Goal: Find specific page/section: Find specific page/section

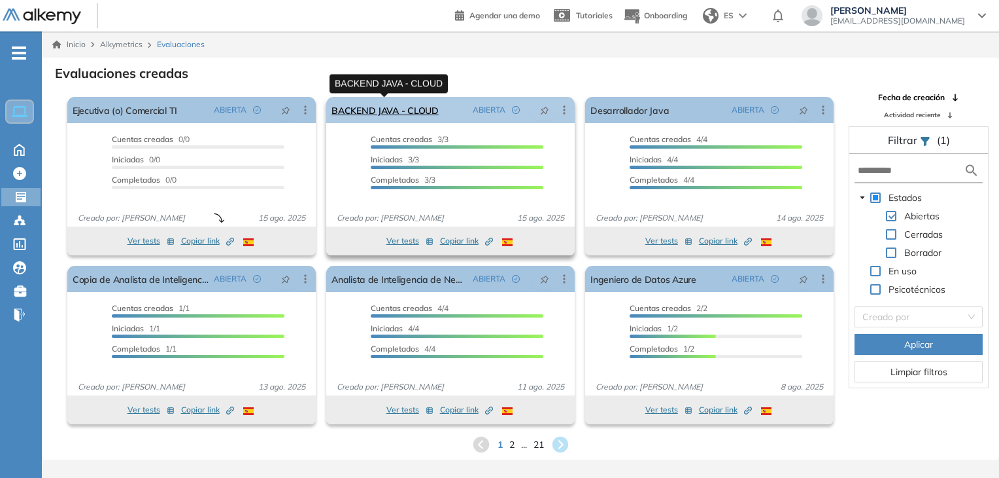
click at [411, 108] on link "BACKEND JAVA - CLOUD" at bounding box center [385, 110] width 107 height 26
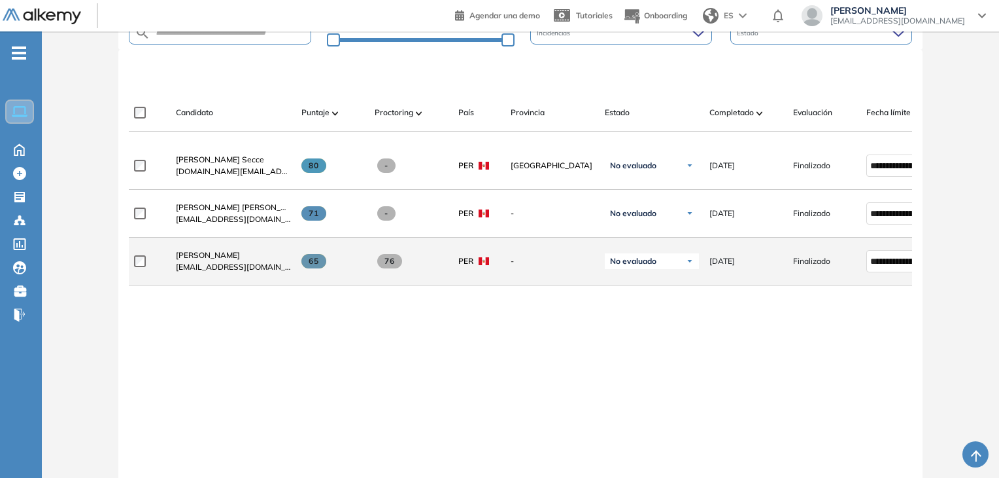
scroll to position [327, 0]
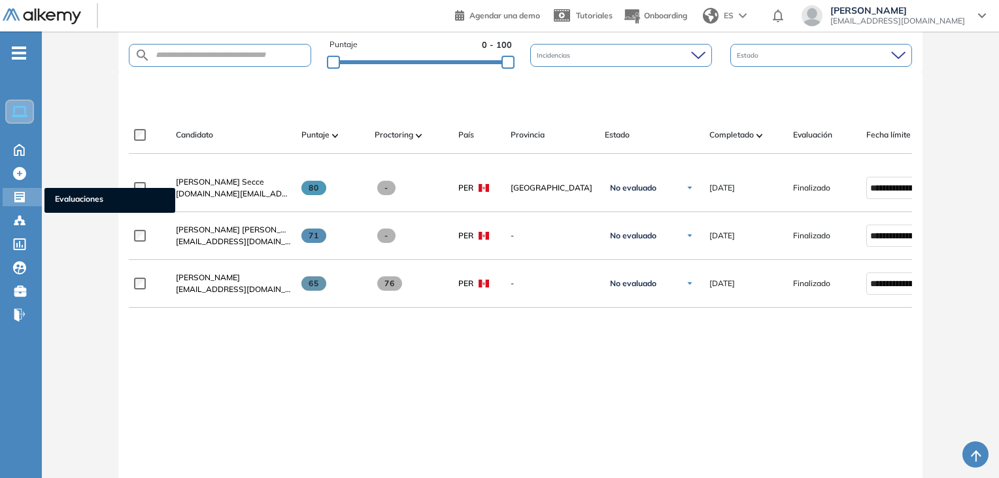
click at [20, 194] on icon at bounding box center [19, 196] width 13 height 13
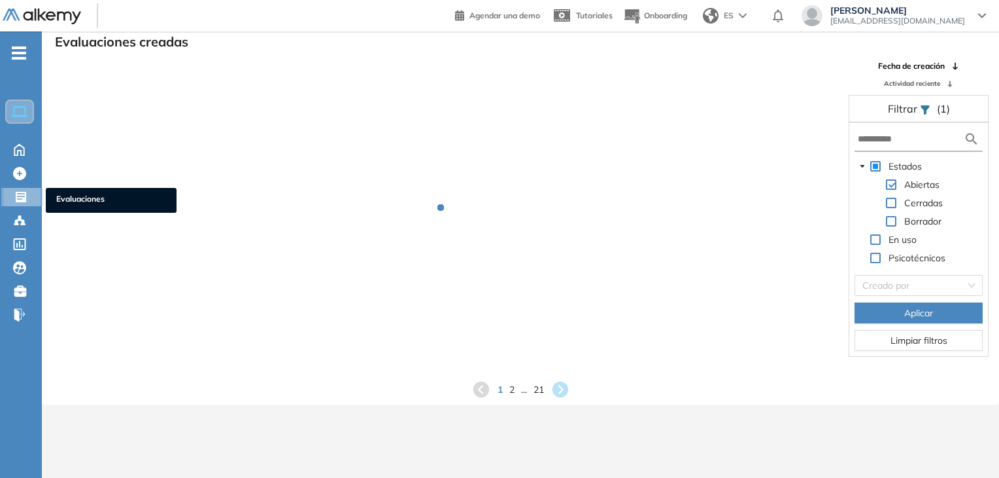
scroll to position [31, 0]
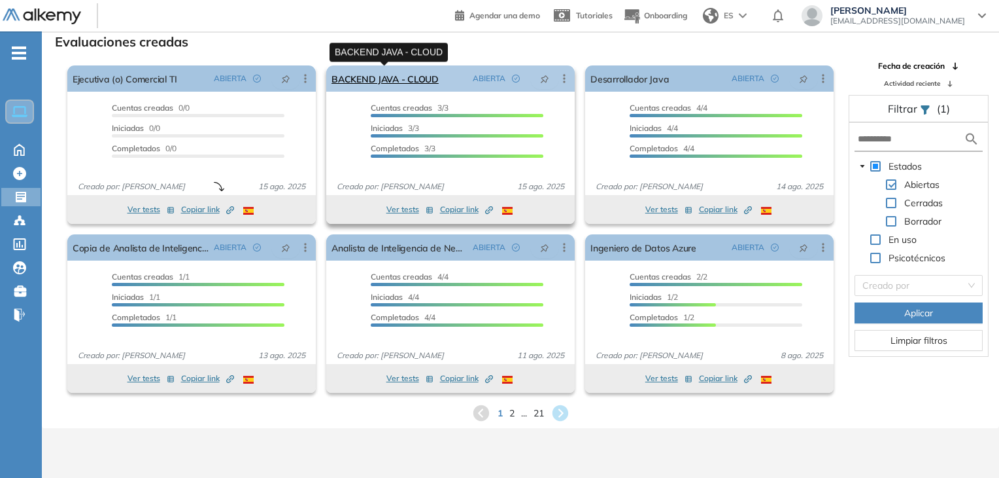
click at [415, 73] on link "BACKEND JAVA - CLOUD" at bounding box center [385, 78] width 107 height 26
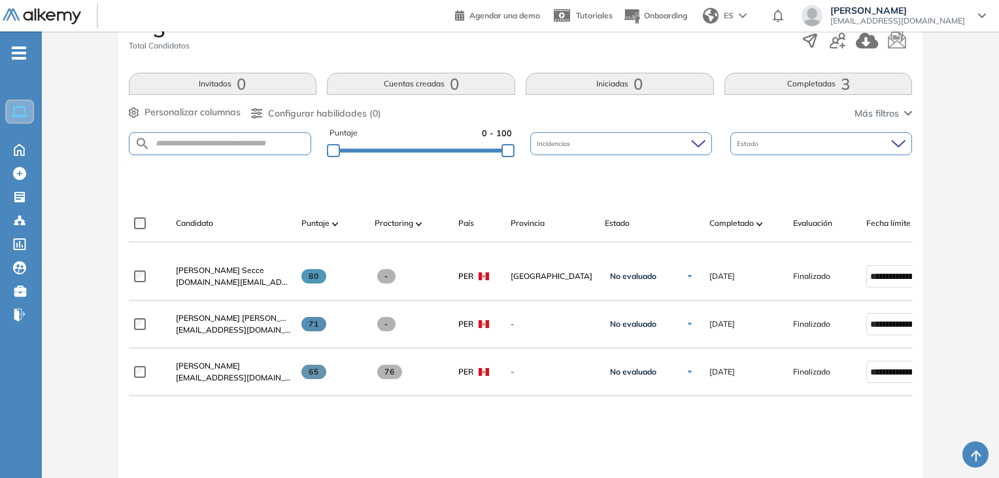
scroll to position [262, 0]
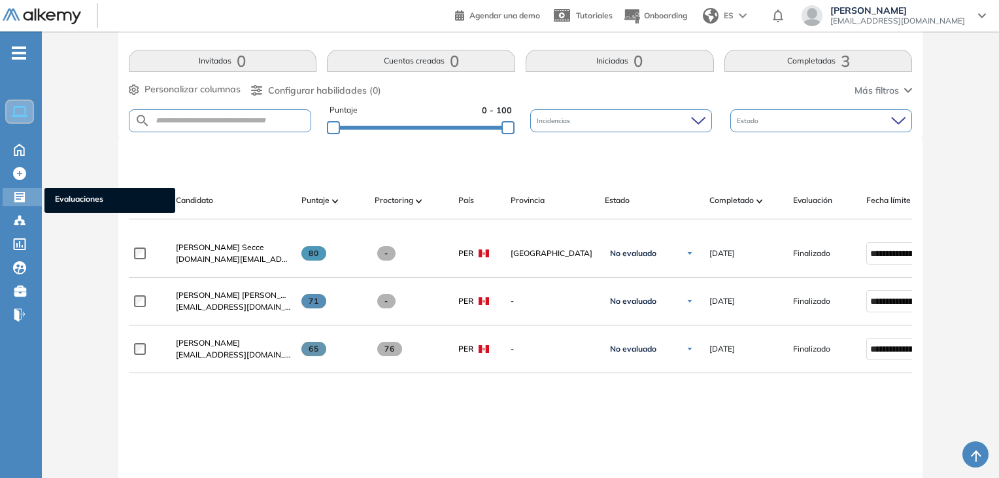
click at [21, 194] on icon at bounding box center [19, 196] width 13 height 13
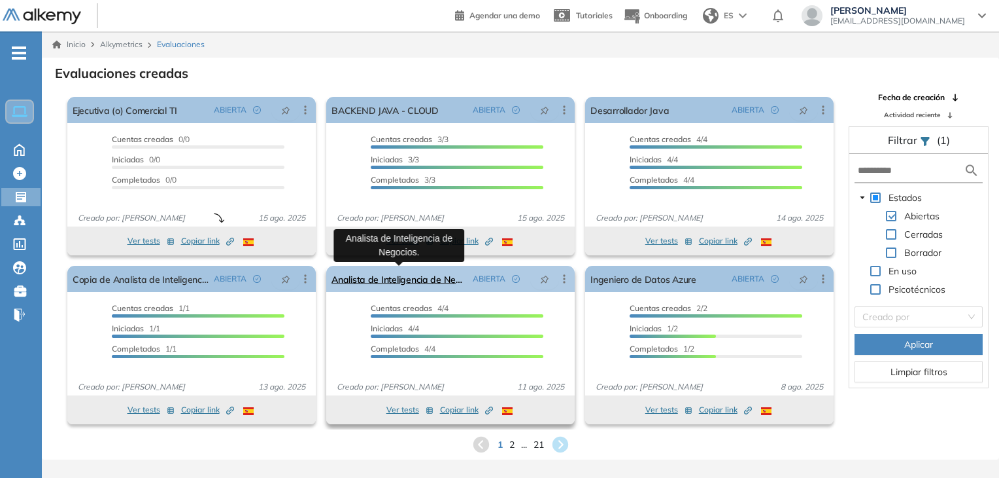
click at [370, 275] on link "Analista de Inteligencia de Negocios." at bounding box center [400, 279] width 136 height 26
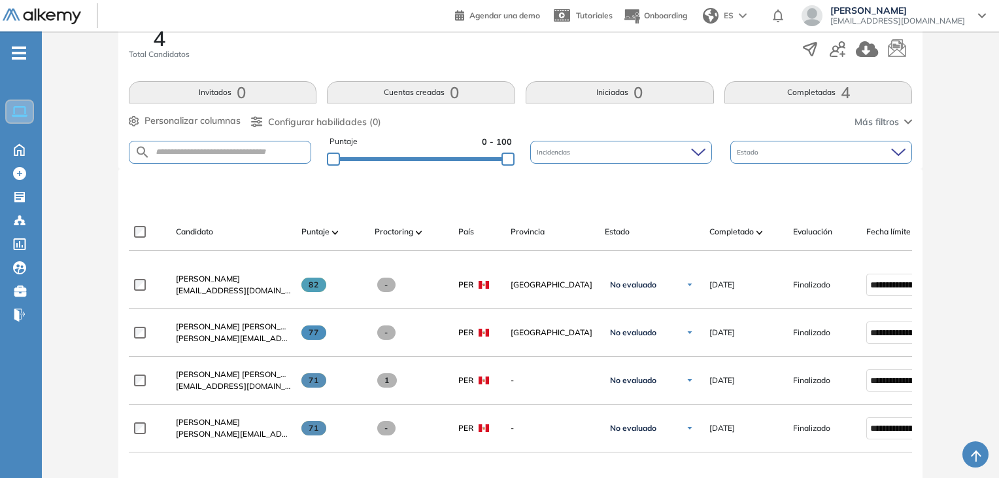
scroll to position [262, 0]
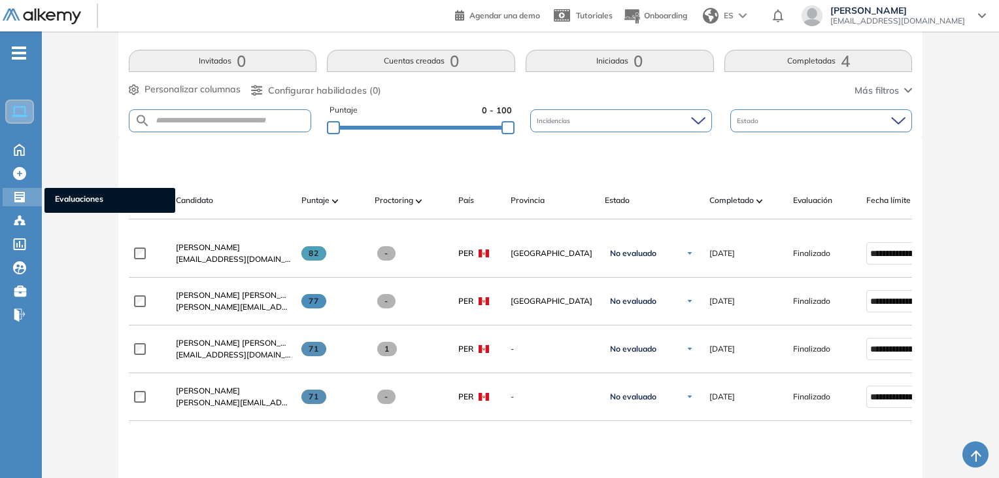
click at [22, 197] on icon at bounding box center [19, 197] width 10 height 10
